Goal: Navigation & Orientation: Understand site structure

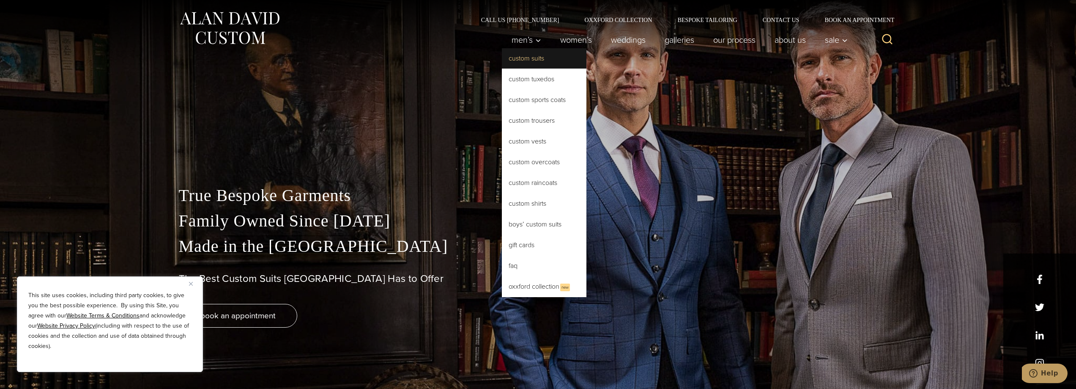
click at [516, 65] on link "Custom Suits" at bounding box center [544, 58] width 85 height 20
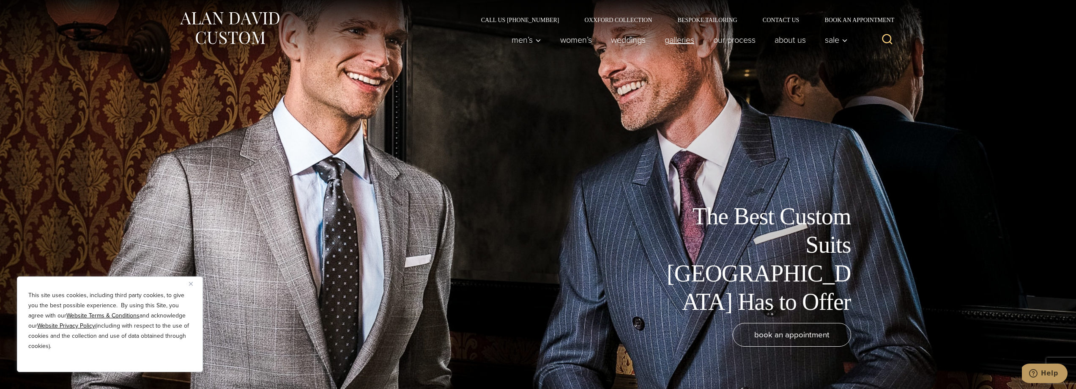
click at [682, 40] on link "Galleries" at bounding box center [679, 39] width 49 height 17
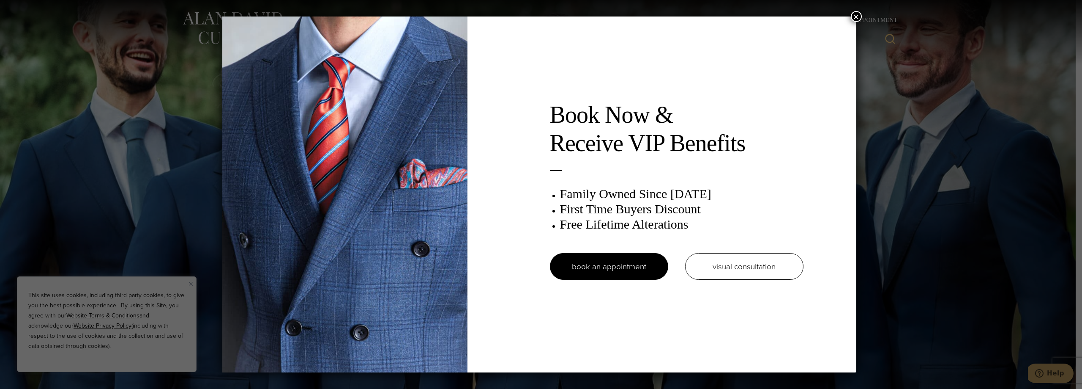
click at [858, 14] on button "×" at bounding box center [856, 16] width 11 height 11
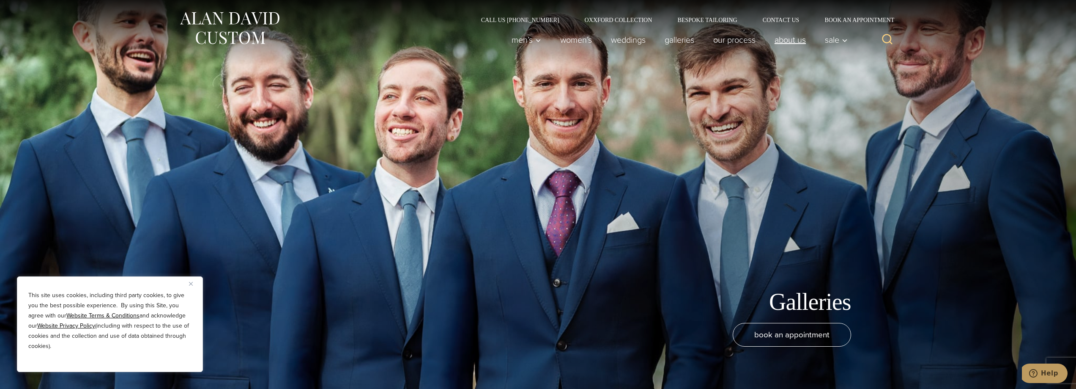
click at [794, 37] on link "About Us" at bounding box center [790, 39] width 50 height 17
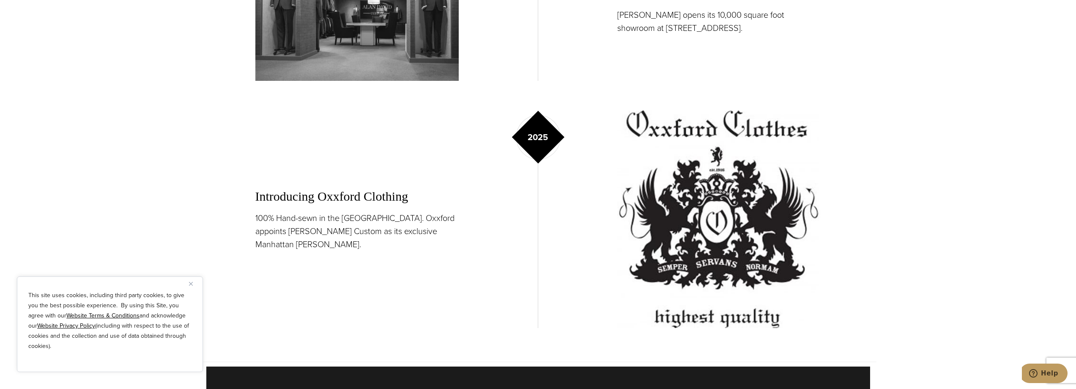
scroll to position [1691, 0]
